Goal: Task Accomplishment & Management: Use online tool/utility

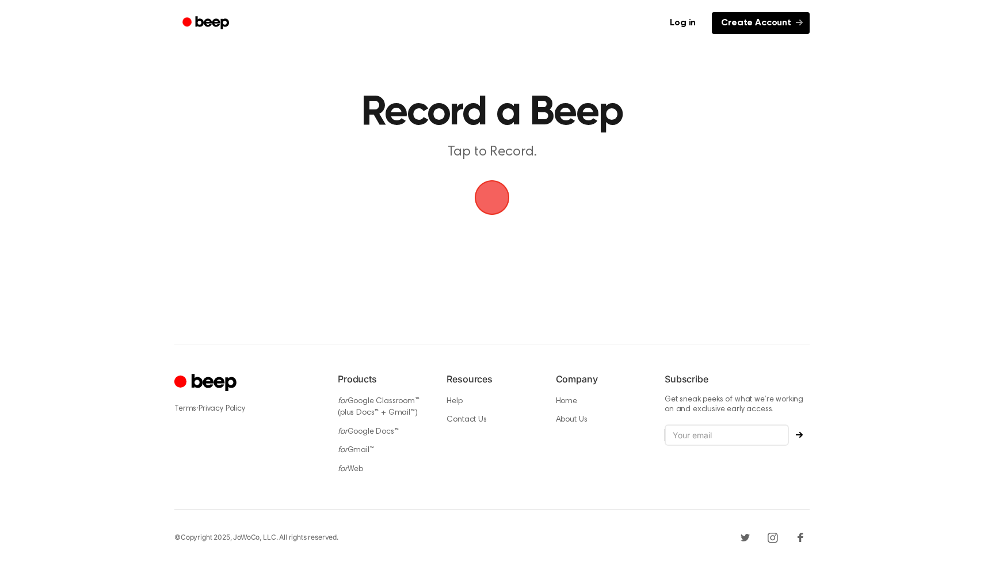
click at [781, 20] on link "Create Account" at bounding box center [761, 23] width 98 height 22
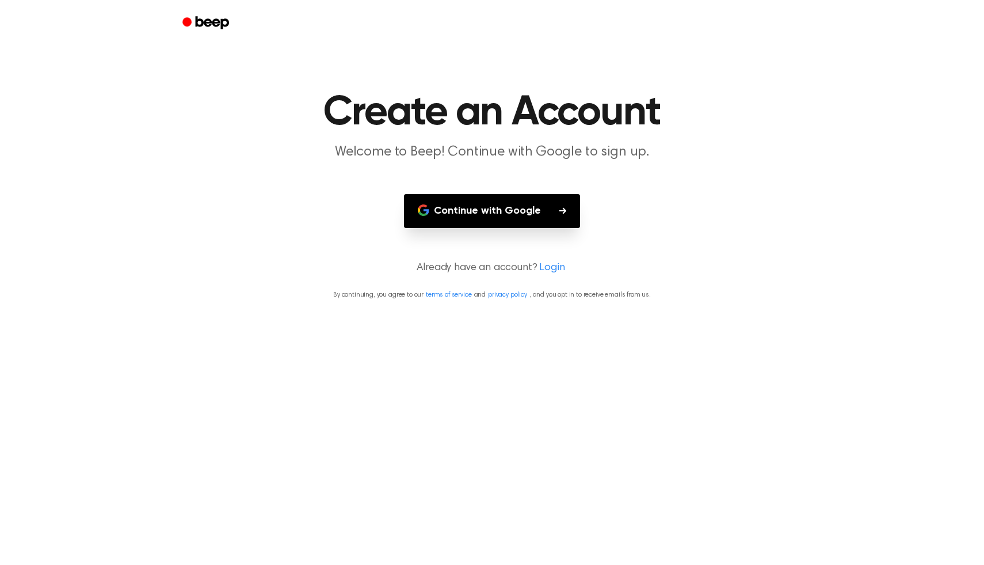
click at [505, 209] on button "Continue with Google" at bounding box center [492, 211] width 176 height 34
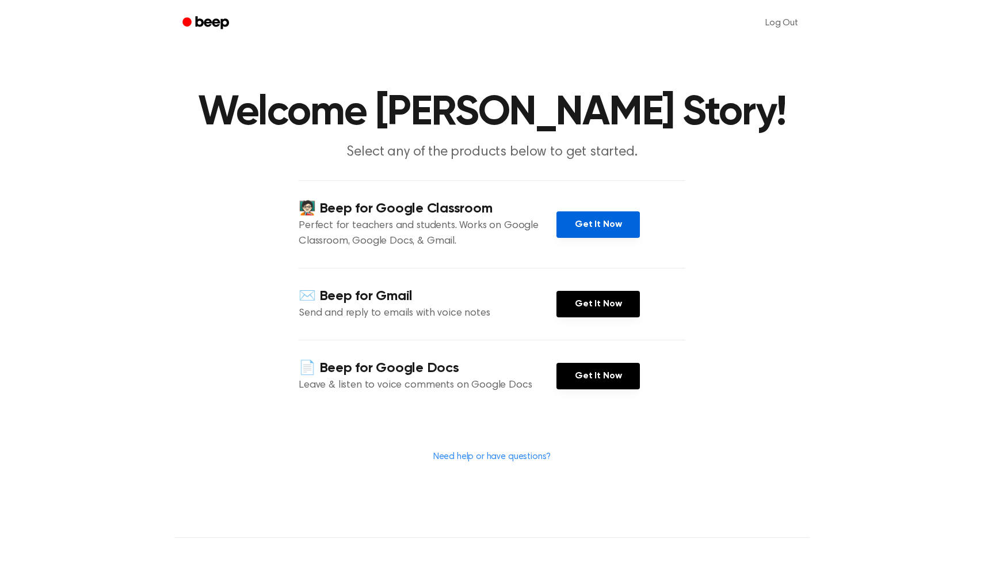
click at [581, 218] on link "Get It Now" at bounding box center [597, 224] width 83 height 26
click at [570, 104] on h1 "Welcome [PERSON_NAME] Story!" at bounding box center [491, 112] width 589 height 41
click at [218, 14] on icon "Beep" at bounding box center [206, 22] width 49 height 17
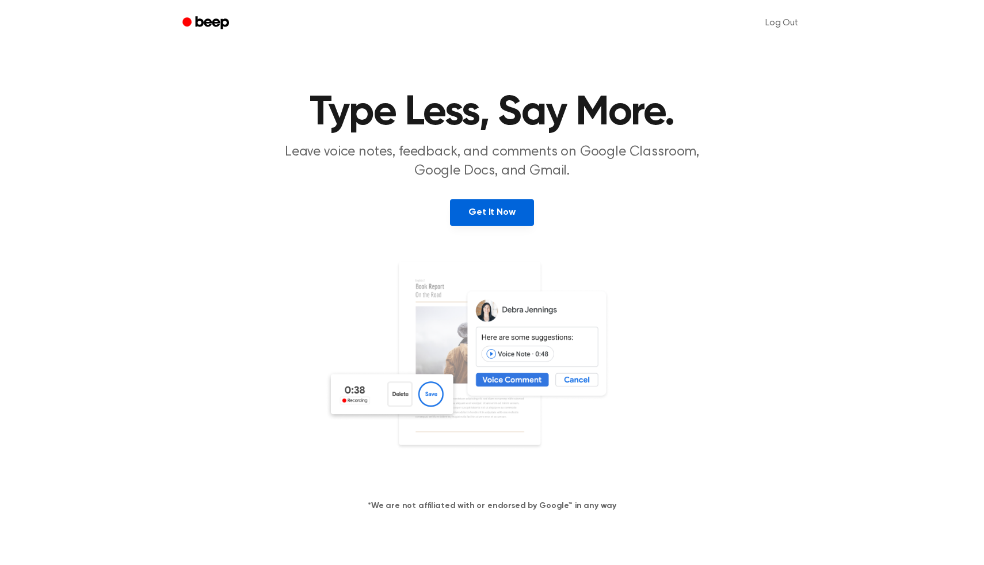
click at [506, 209] on link "Get It Now" at bounding box center [491, 212] width 83 height 26
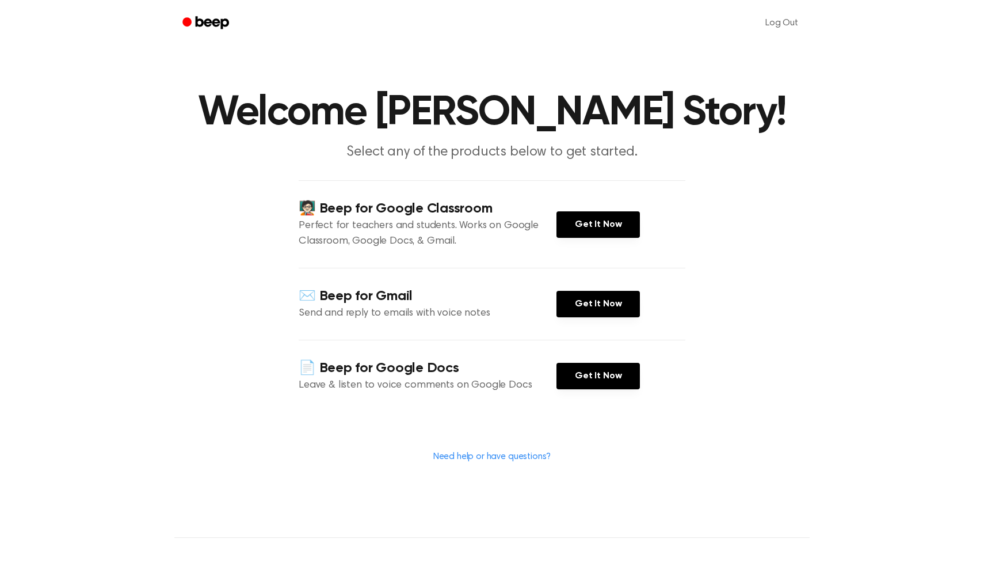
click at [298, 128] on h1 "Welcome [PERSON_NAME] Story!" at bounding box center [491, 112] width 589 height 41
click at [203, 22] on icon "Beep" at bounding box center [212, 22] width 33 height 13
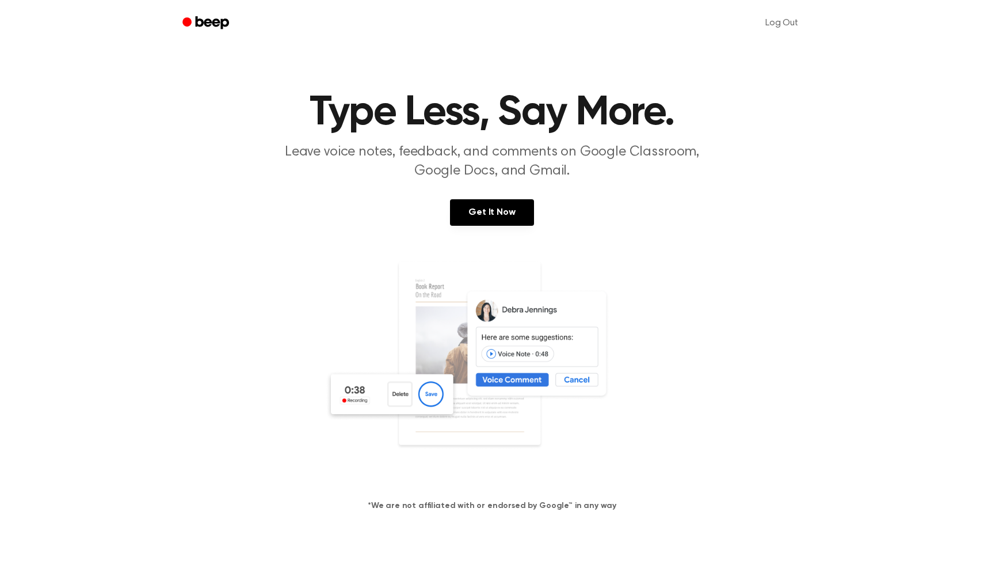
click at [203, 22] on icon "Beep" at bounding box center [212, 22] width 33 height 13
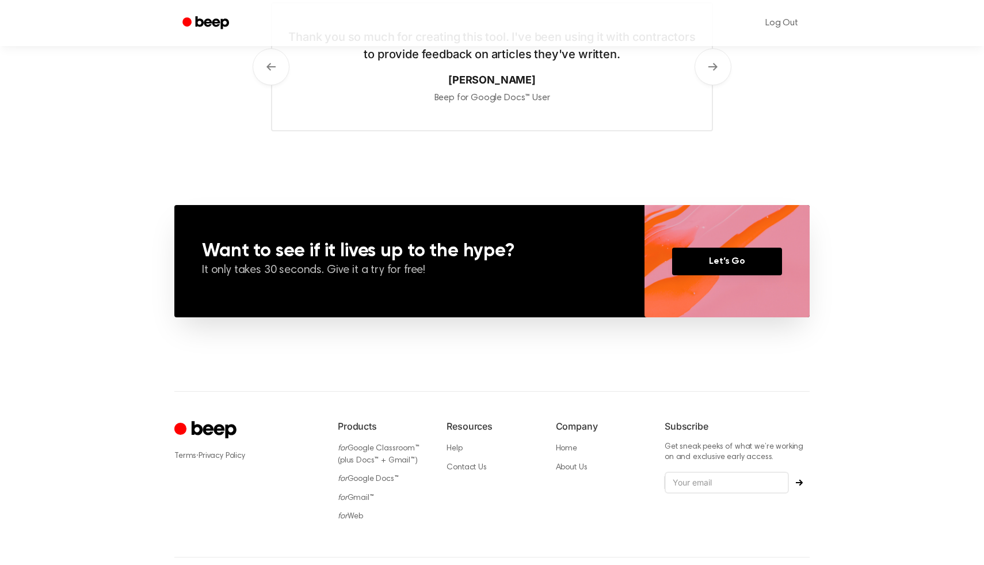
scroll to position [731, 0]
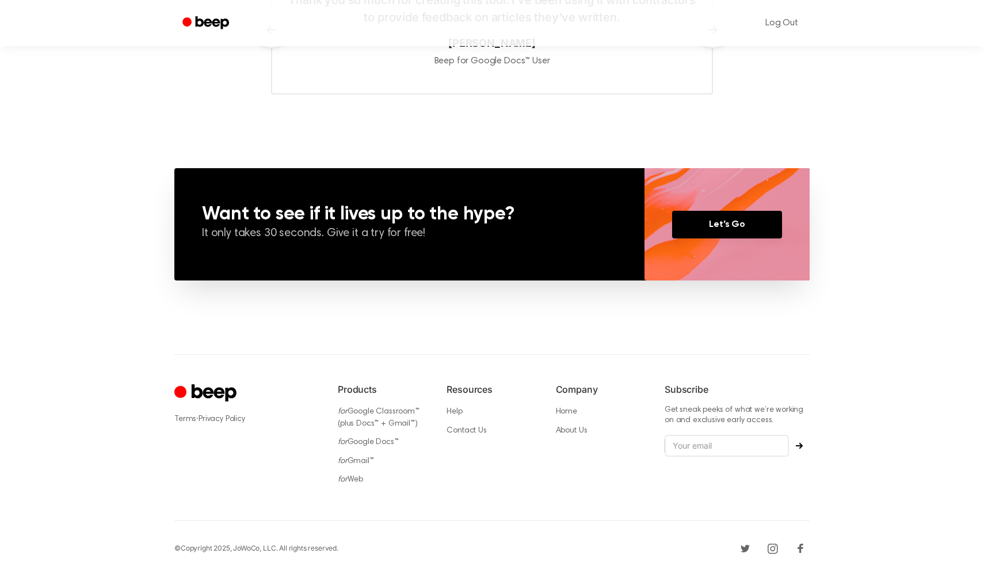
click at [349, 235] on p "It only takes 30 seconds. Give it a try for free!" at bounding box center [409, 234] width 415 height 16
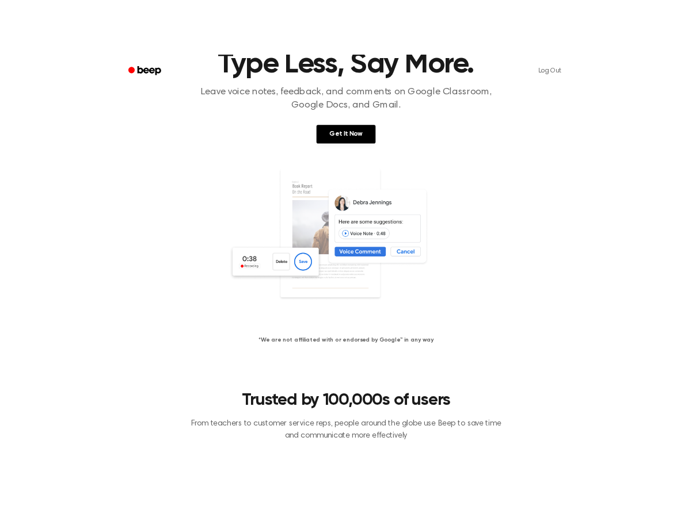
scroll to position [0, 0]
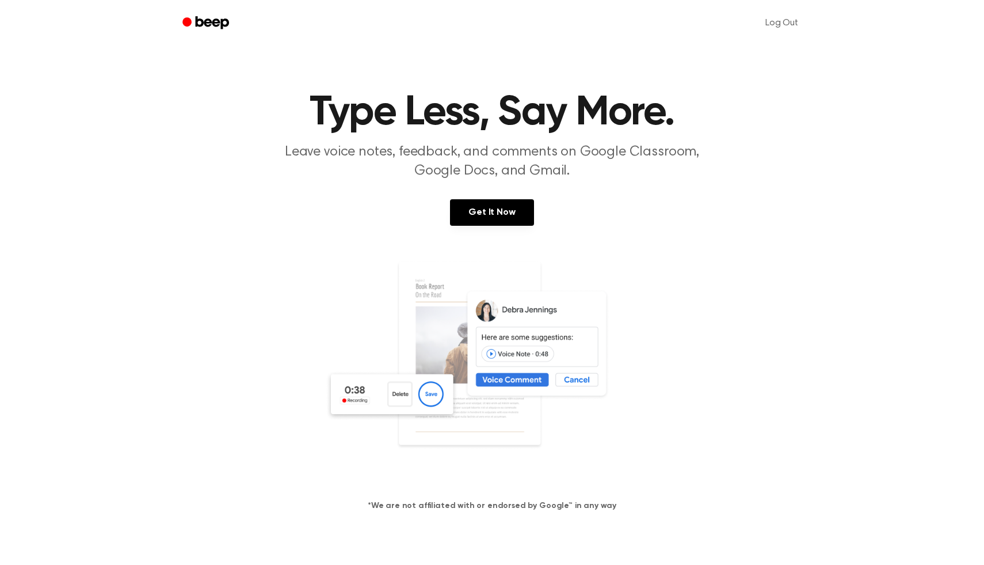
click at [281, 358] on link at bounding box center [492, 370] width 956 height 221
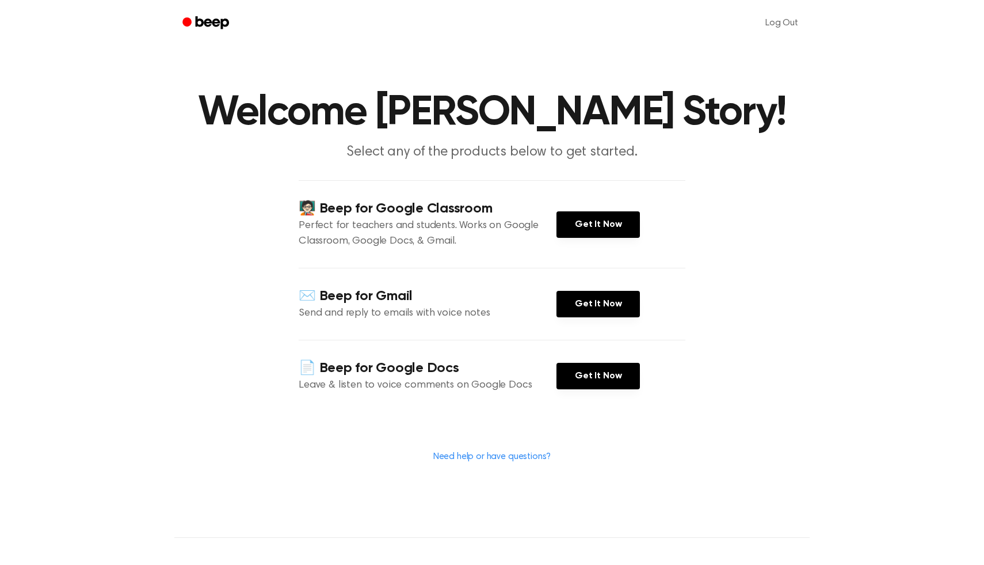
click at [367, 102] on h1 "Welcome [PERSON_NAME] Story!" at bounding box center [491, 112] width 589 height 41
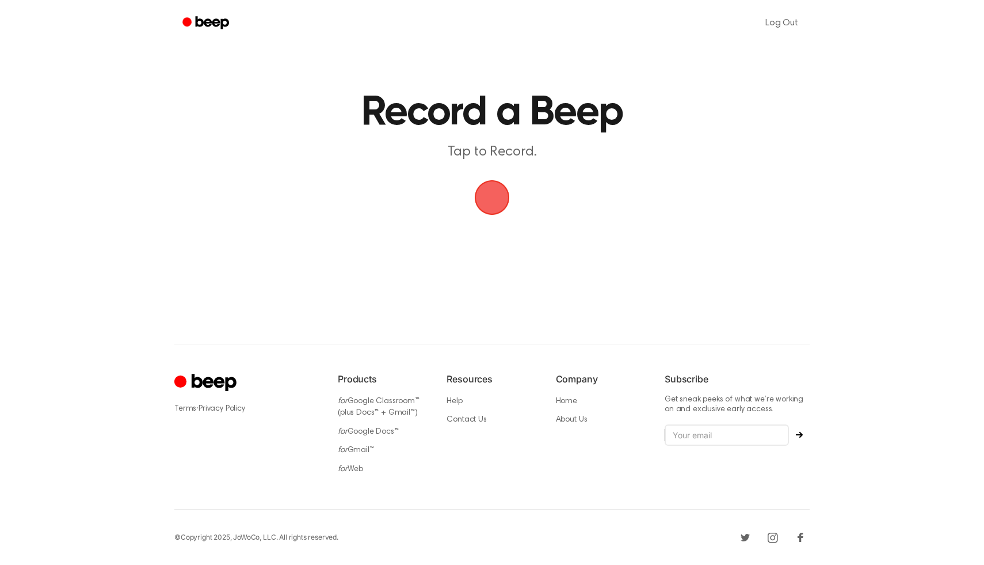
click at [486, 198] on span "button" at bounding box center [492, 197] width 32 height 32
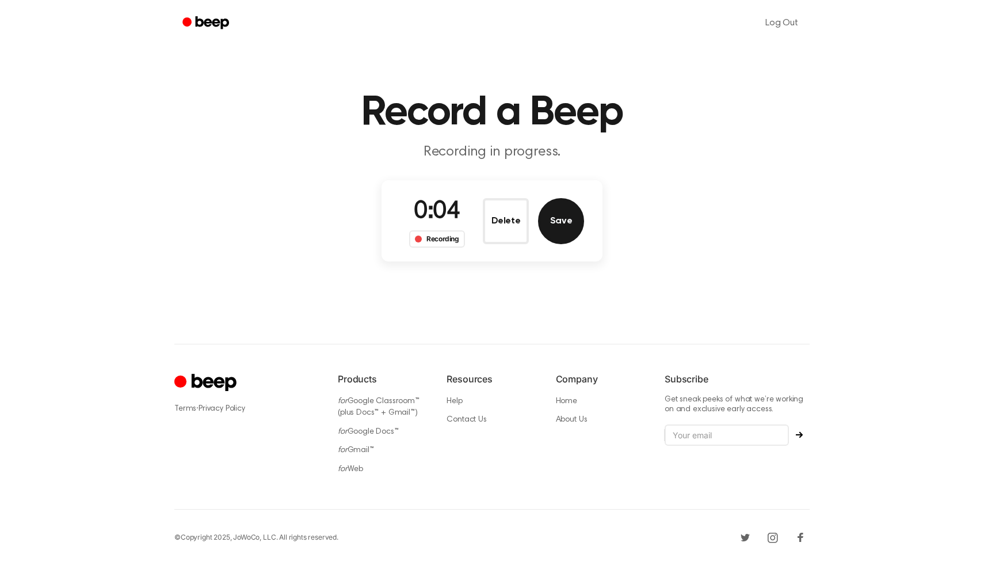
click at [550, 215] on button "Save" at bounding box center [561, 221] width 46 height 46
